Goal: Find specific page/section: Find specific page/section

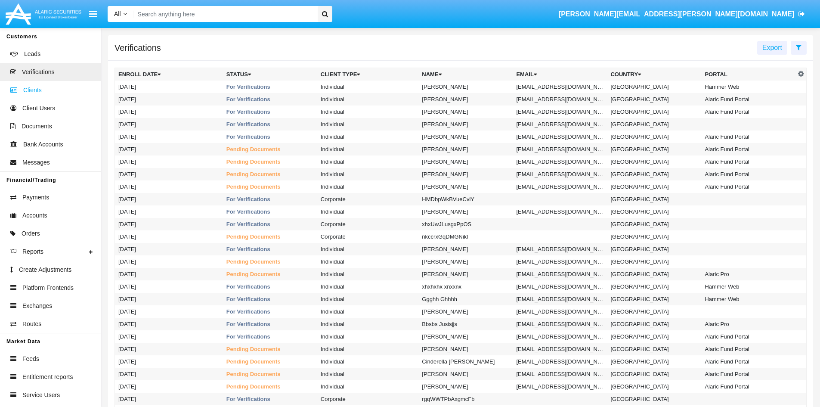
click at [37, 93] on span "Clients" at bounding box center [32, 90] width 19 height 9
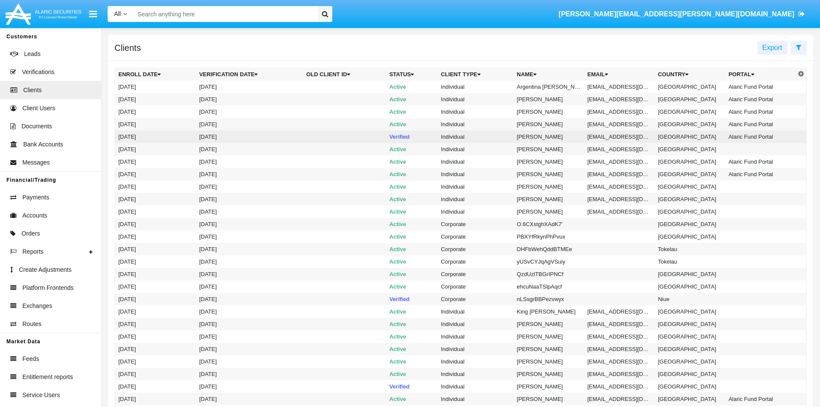
click at [398, 136] on td "Verified" at bounding box center [412, 136] width 52 height 12
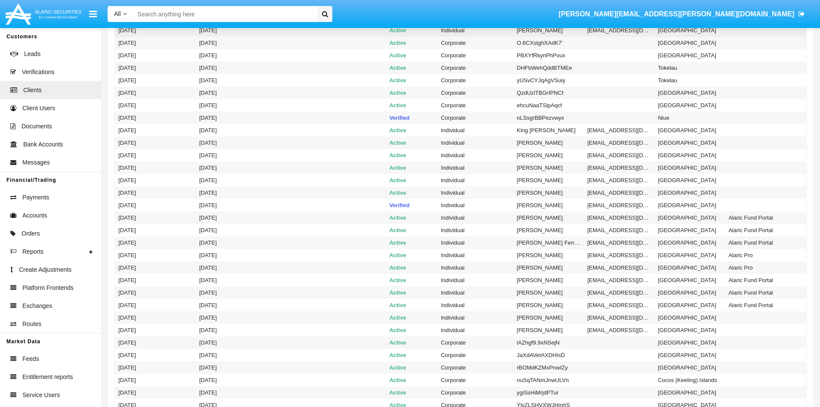
scroll to position [215, 0]
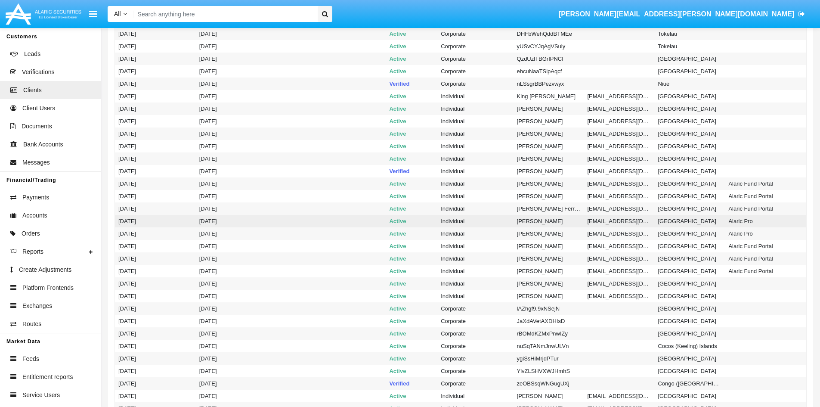
click at [401, 224] on td "Active" at bounding box center [412, 221] width 52 height 12
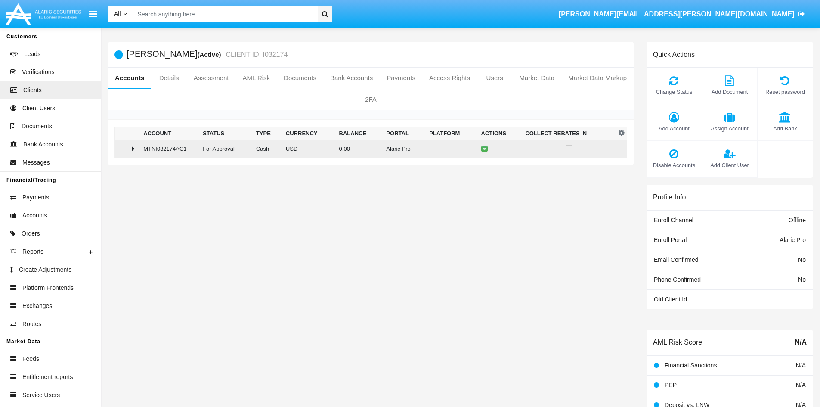
click at [132, 148] on div at bounding box center [127, 148] width 18 height 7
